Goal: Check status: Check status

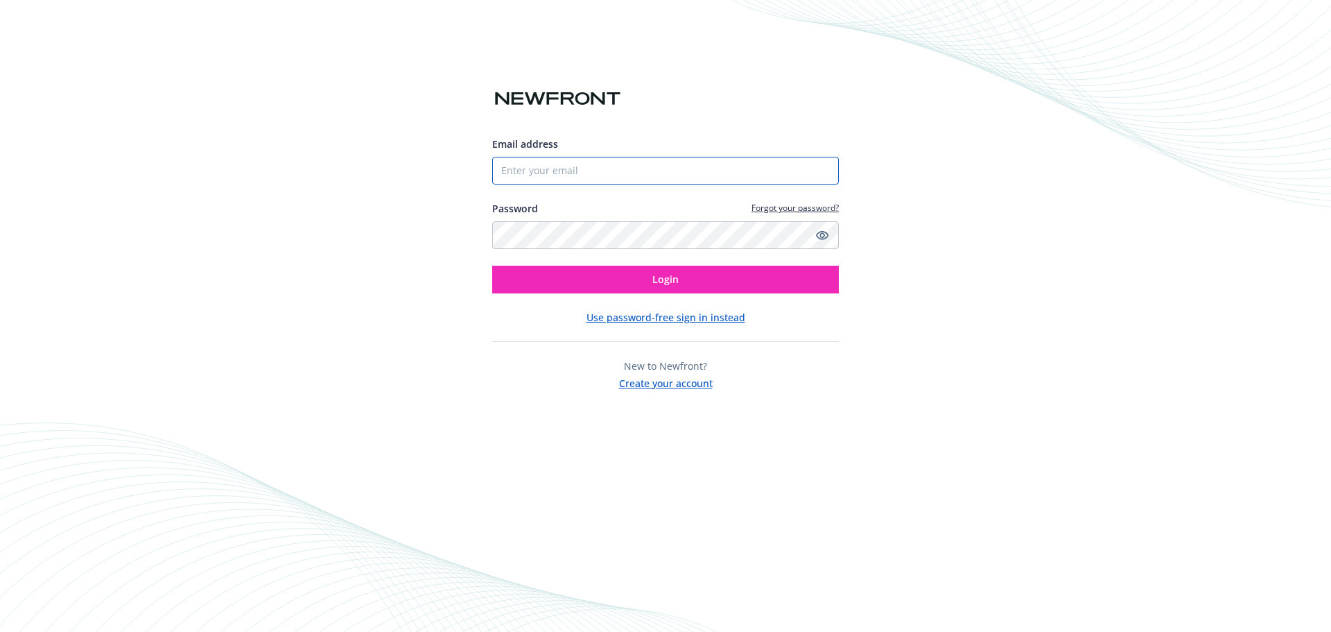
click at [575, 177] on input "Email address" at bounding box center [665, 171] width 347 height 28
type input "[PERSON_NAME][EMAIL_ADDRESS][PERSON_NAME][DOMAIN_NAME]"
click at [821, 235] on icon "Show password" at bounding box center [822, 235] width 12 height 9
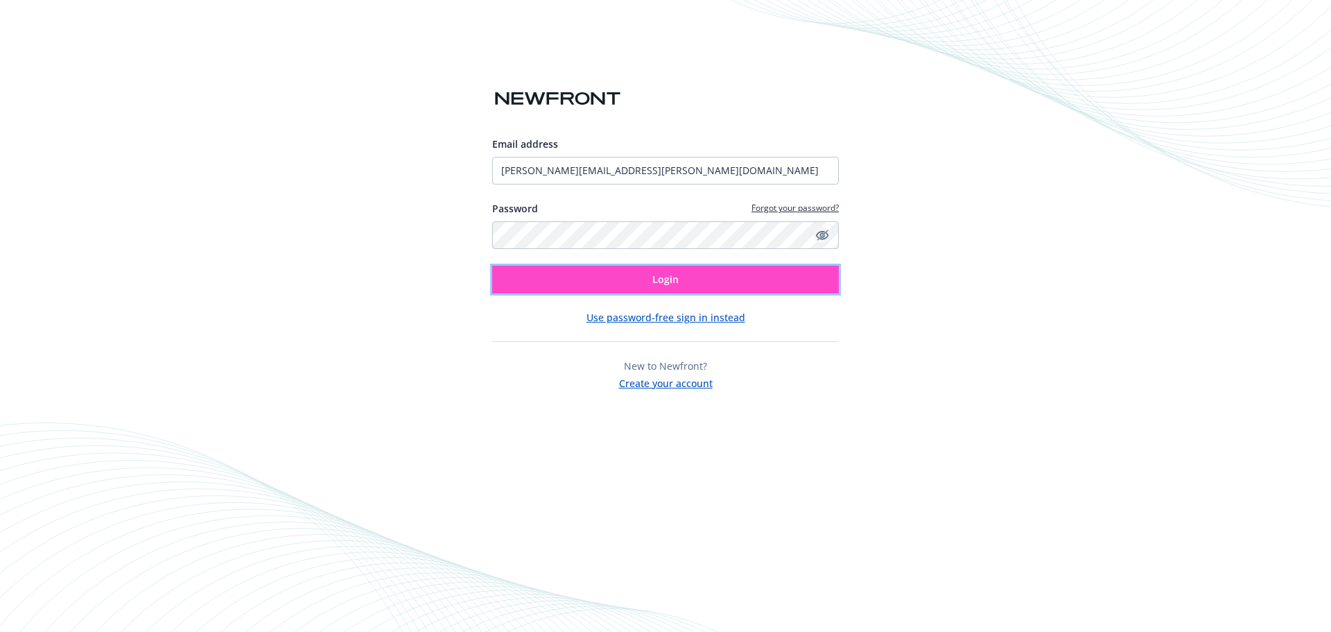
click at [697, 275] on button "Login" at bounding box center [665, 280] width 347 height 28
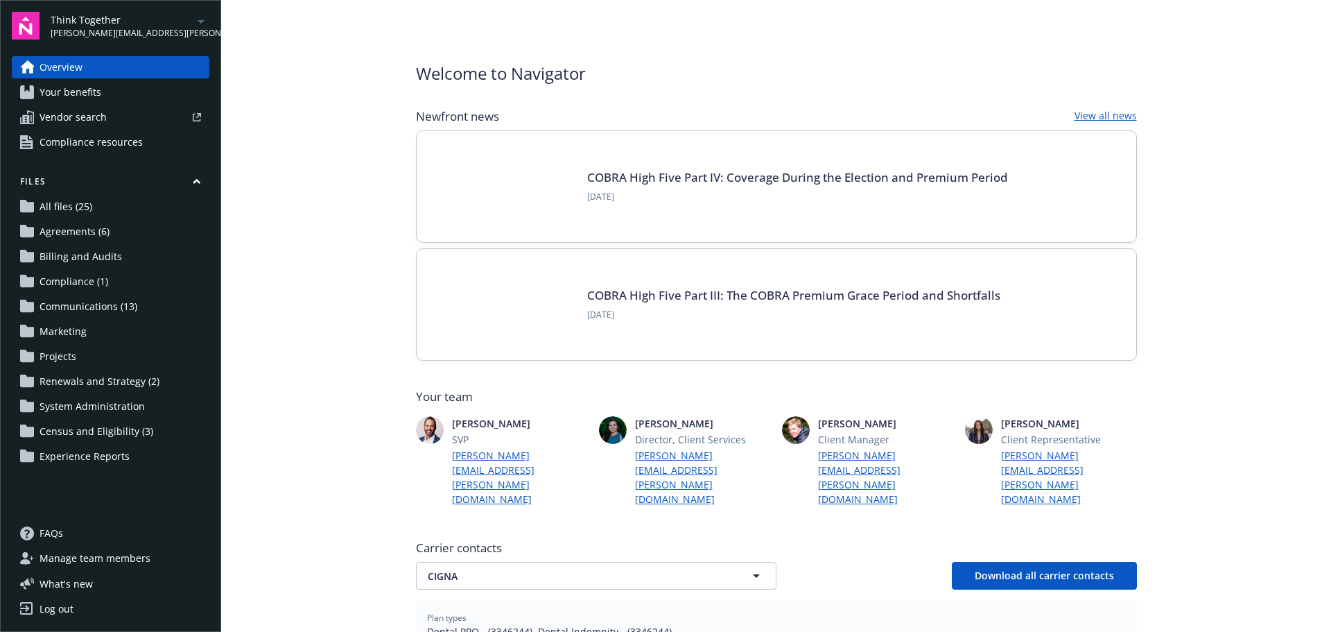
scroll to position [69, 0]
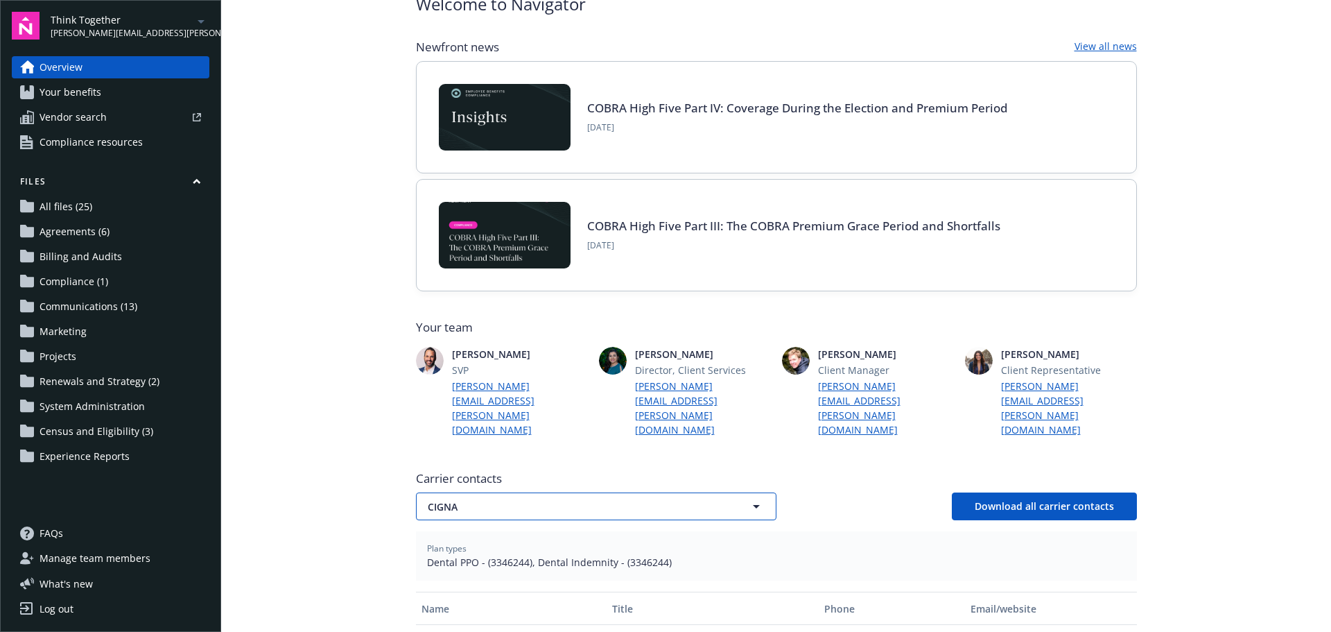
click at [492, 499] on span "CIGNA" at bounding box center [572, 506] width 288 height 15
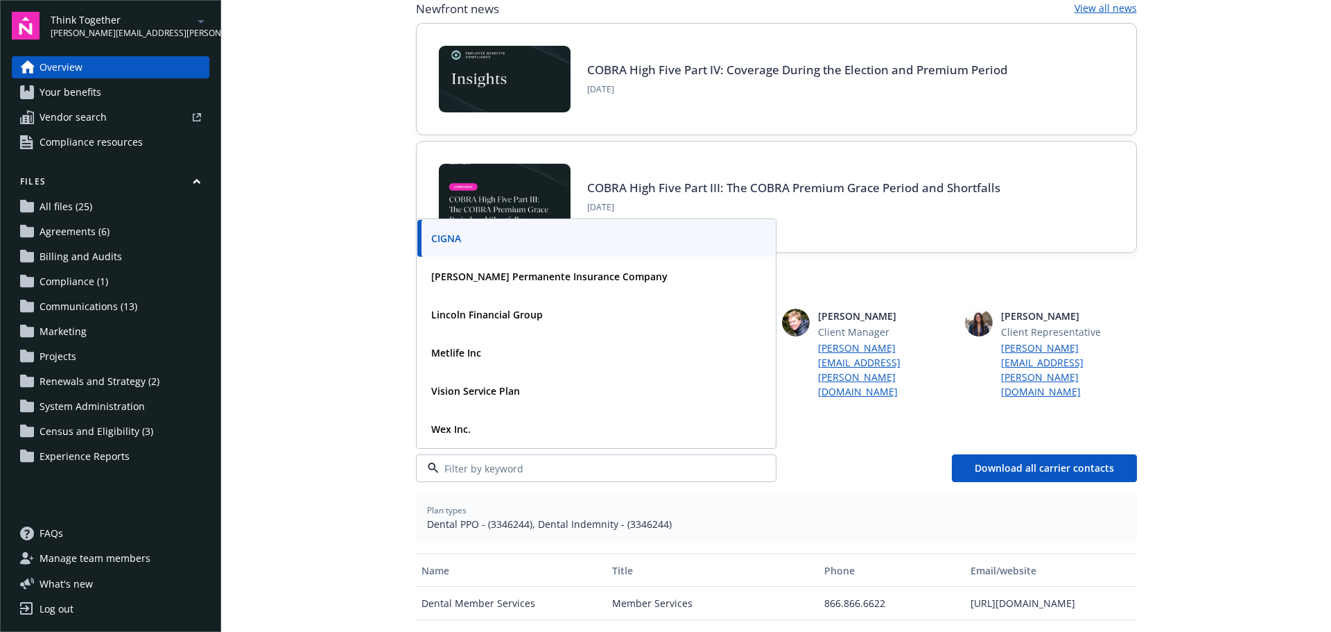
scroll to position [208, 0]
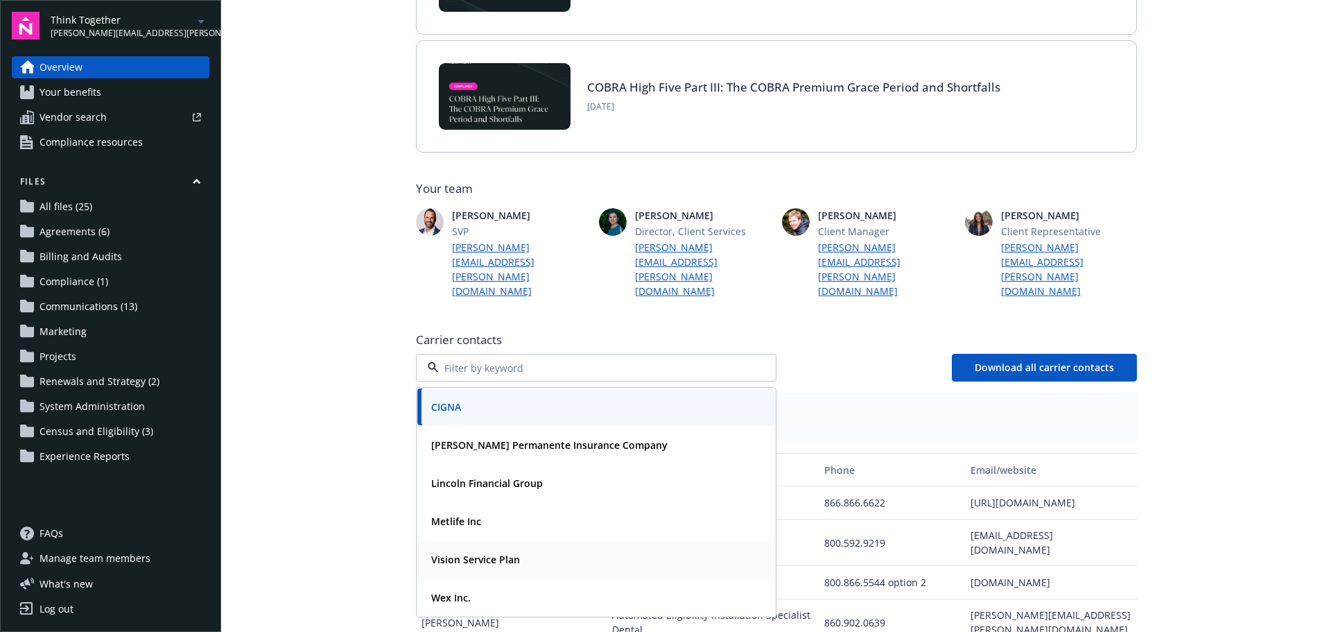
click at [496, 553] on strong "Vision Service Plan" at bounding box center [475, 559] width 89 height 13
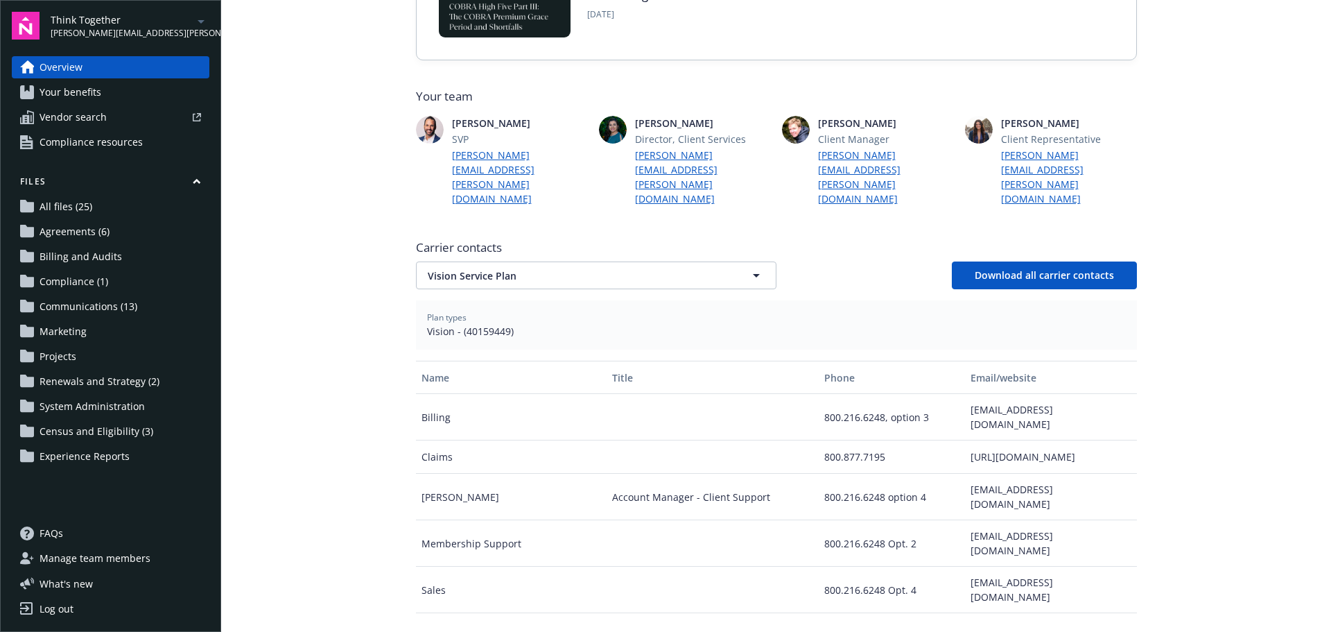
scroll to position [347, 0]
